Goal: Task Accomplishment & Management: Use online tool/utility

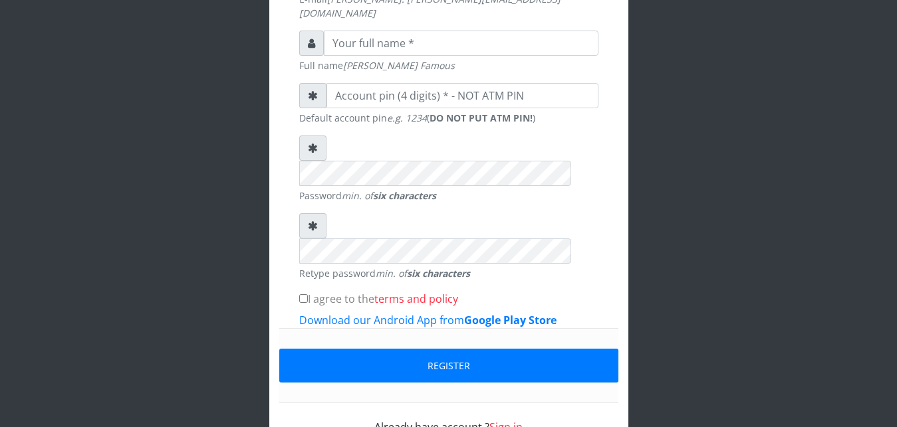
scroll to position [425, 0]
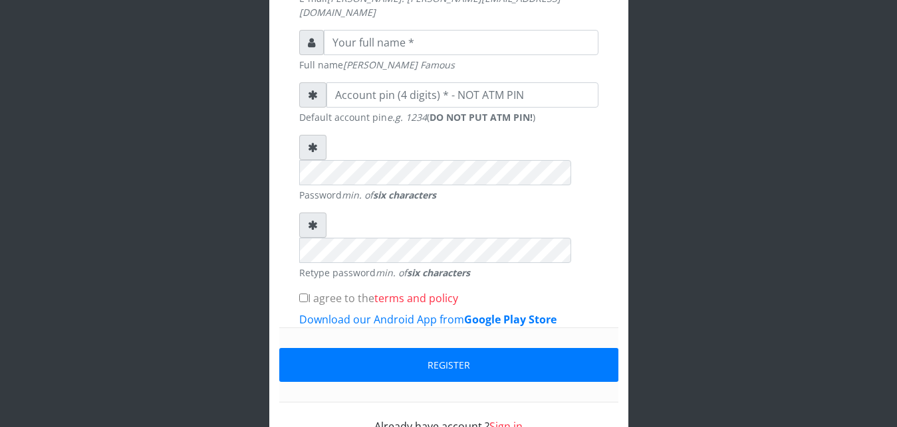
click at [508, 419] on link "Sign in" at bounding box center [505, 426] width 33 height 15
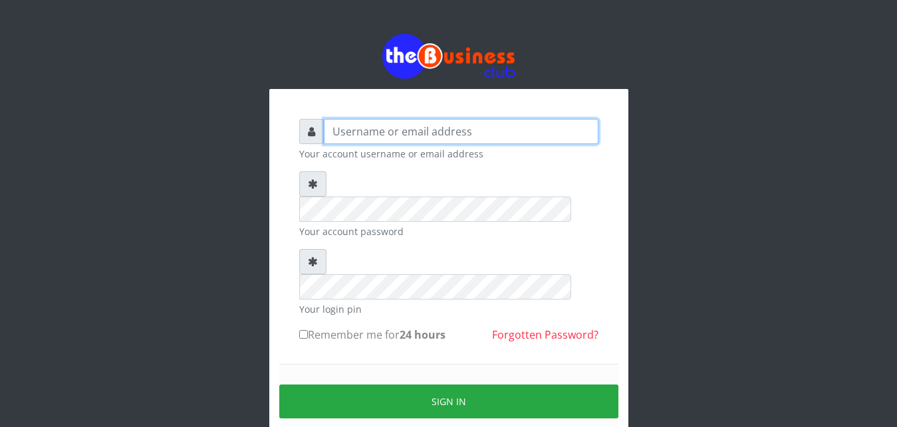
click at [475, 130] on input "text" at bounding box center [461, 131] width 275 height 25
type input "Ifytex"
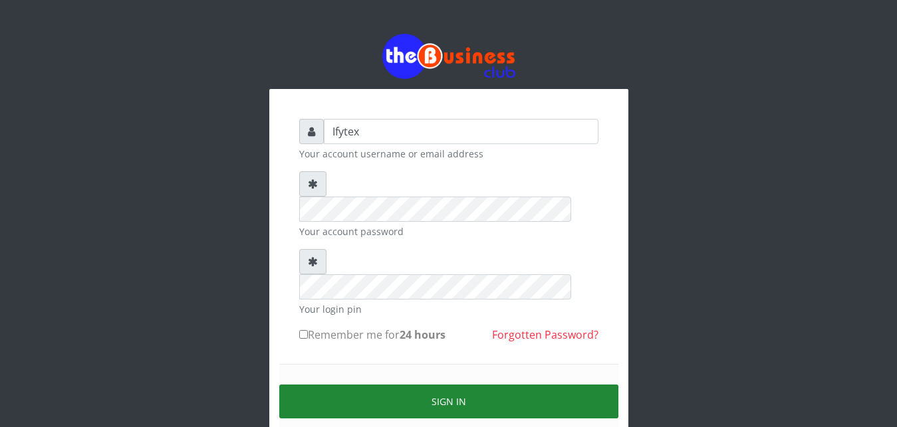
click at [398, 385] on button "Sign in" at bounding box center [448, 402] width 339 height 34
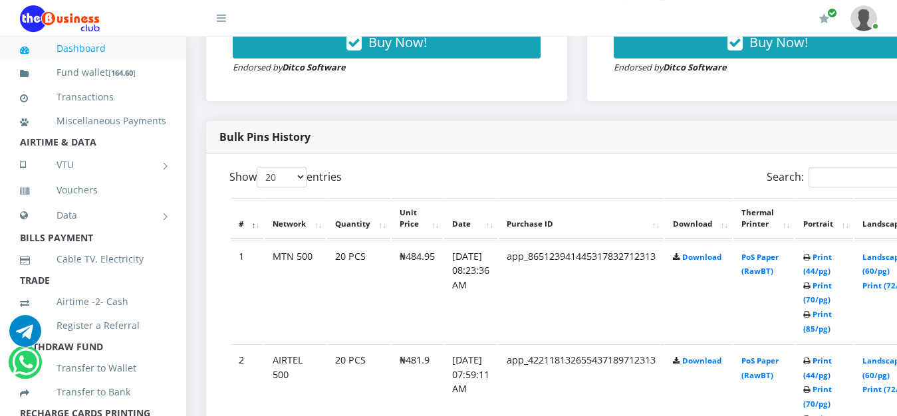
scroll to position [610, 0]
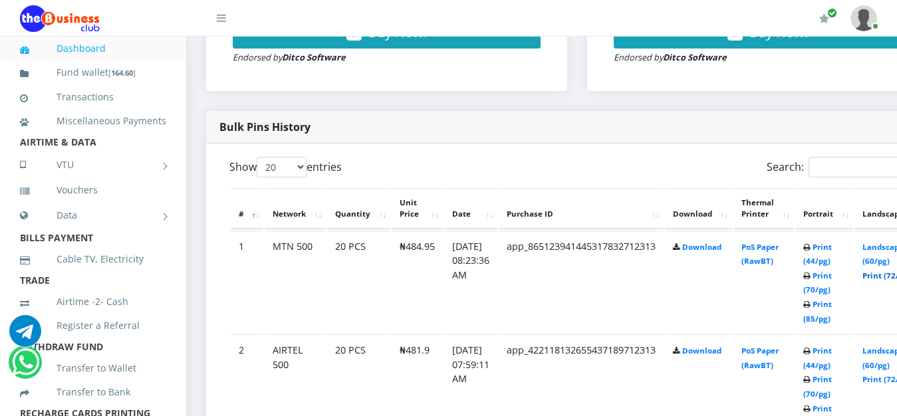
click at [885, 271] on link "Print (72/pg)" at bounding box center [886, 276] width 49 height 10
click at [831, 299] on link "Print (85/pg)" at bounding box center [817, 311] width 29 height 25
click at [831, 403] on link "Print (85/pg)" at bounding box center [817, 415] width 29 height 25
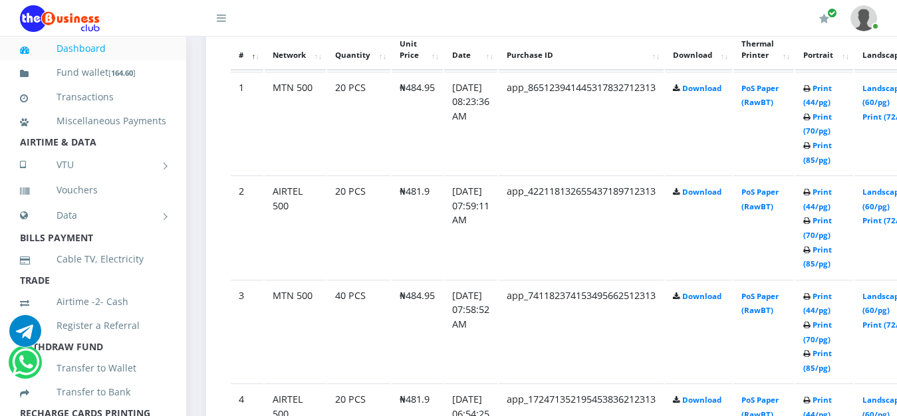
scroll to position [814, 0]
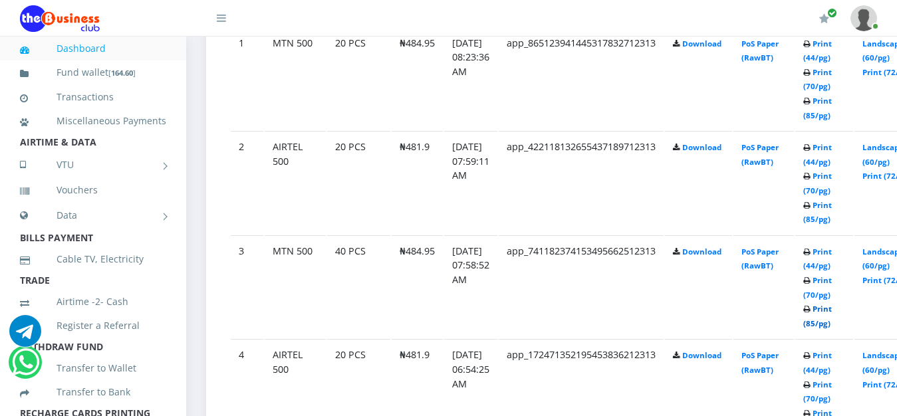
click at [831, 304] on link "Print (85/pg)" at bounding box center [817, 316] width 29 height 25
